Goal: Task Accomplishment & Management: Manage account settings

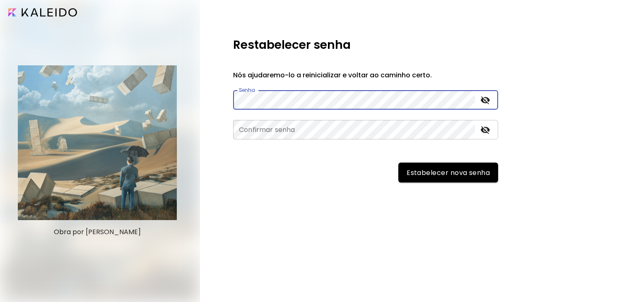
click at [489, 100] on icon "toggle password visibility" at bounding box center [485, 101] width 9 height 8
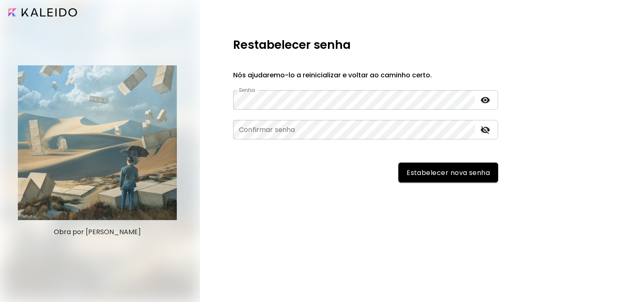
click at [489, 100] on icon "toggle password visibility" at bounding box center [485, 100] width 9 height 6
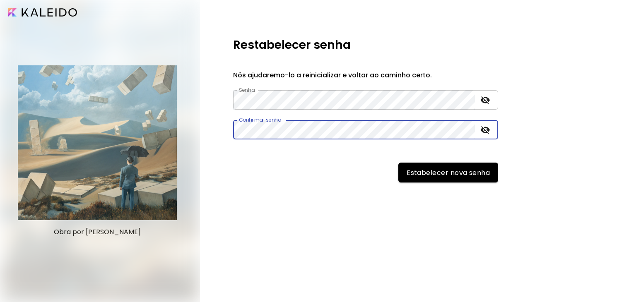
click at [398, 163] on button "Estabelecer nova senha" at bounding box center [448, 173] width 100 height 20
